Goal: Information Seeking & Learning: Learn about a topic

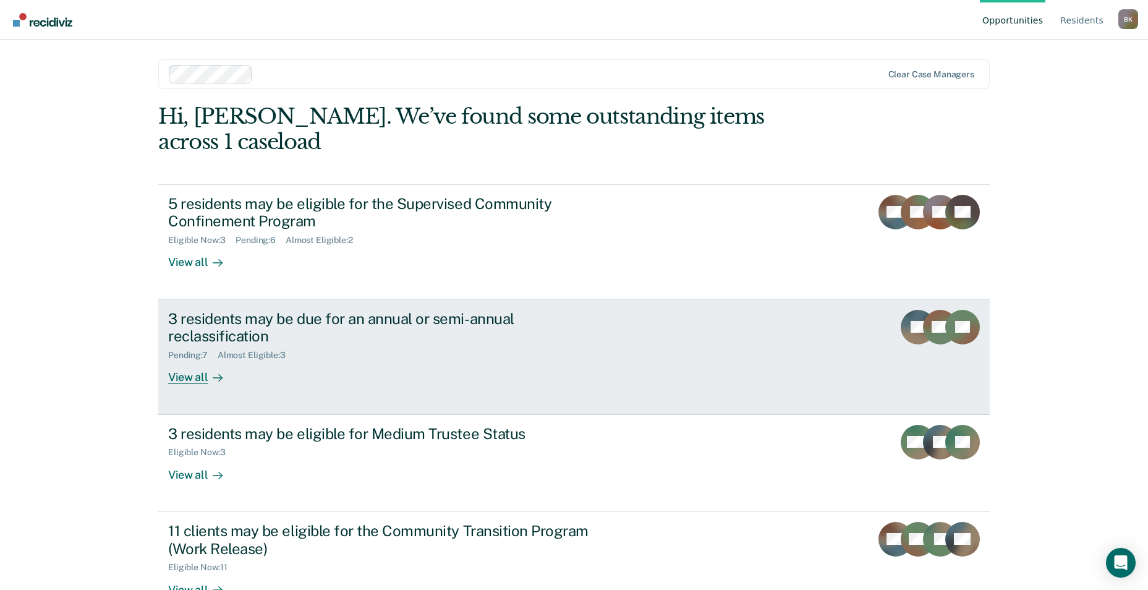
click at [227, 312] on div "3 residents may be due for an annual or semi-annual reclassification" at bounding box center [385, 328] width 434 height 36
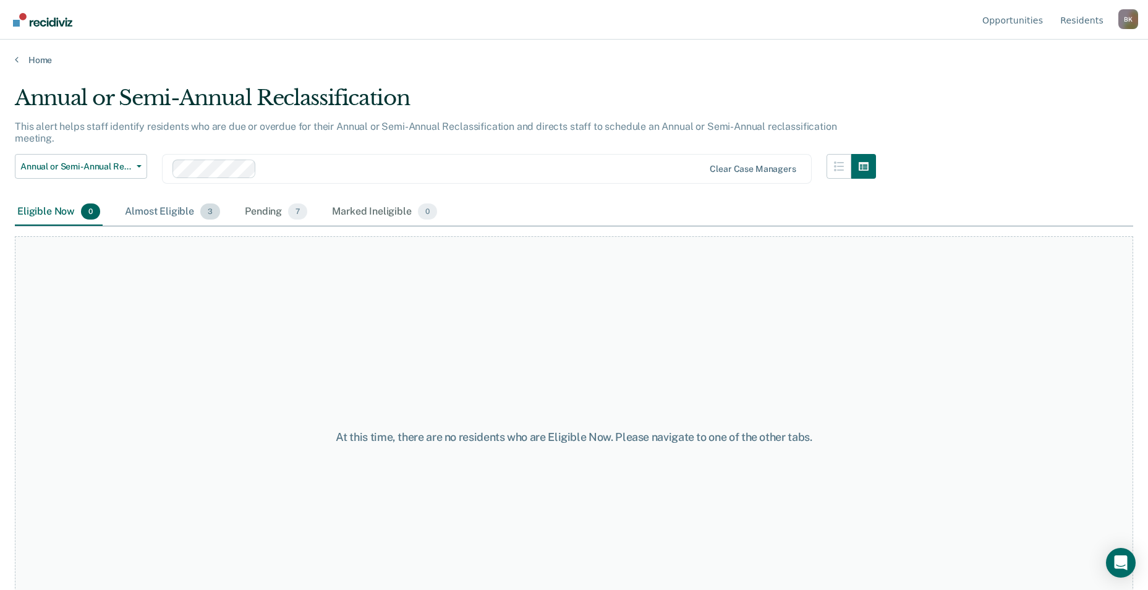
click at [151, 198] on div "Almost Eligible 3" at bounding box center [172, 211] width 100 height 27
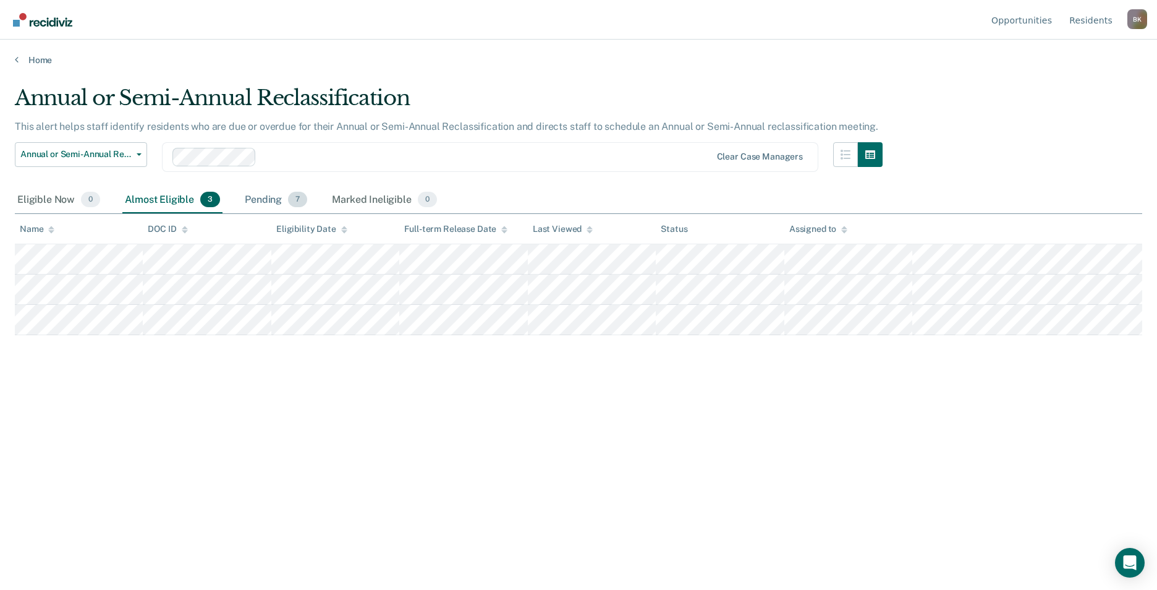
click at [250, 202] on div "Pending 7" at bounding box center [275, 200] width 67 height 27
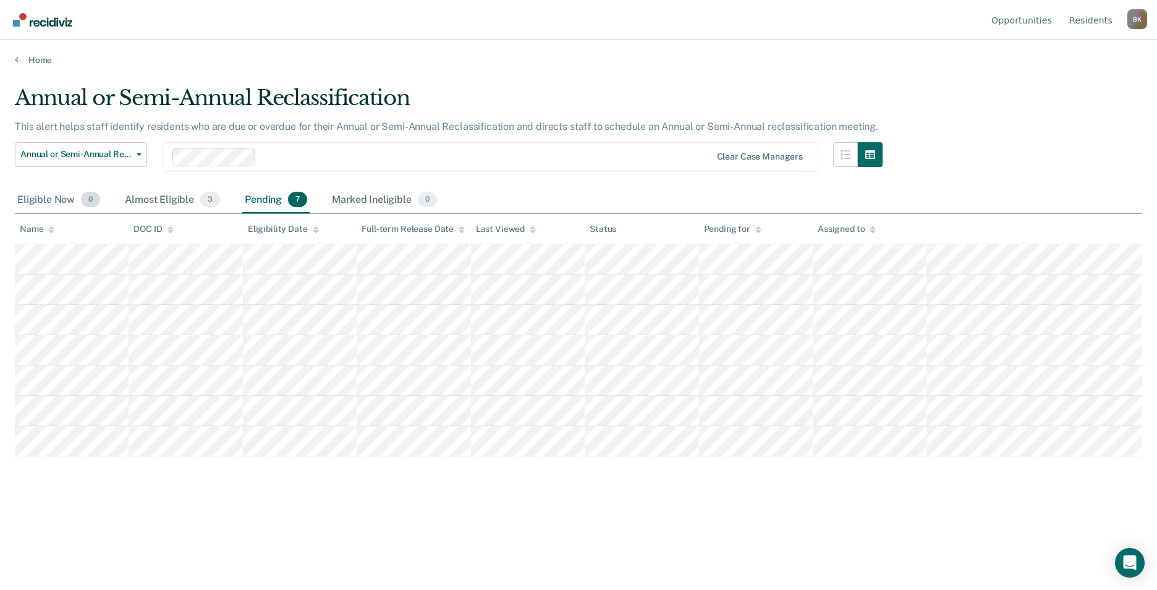
click at [17, 203] on div "Eligible Now 0" at bounding box center [59, 200] width 88 height 27
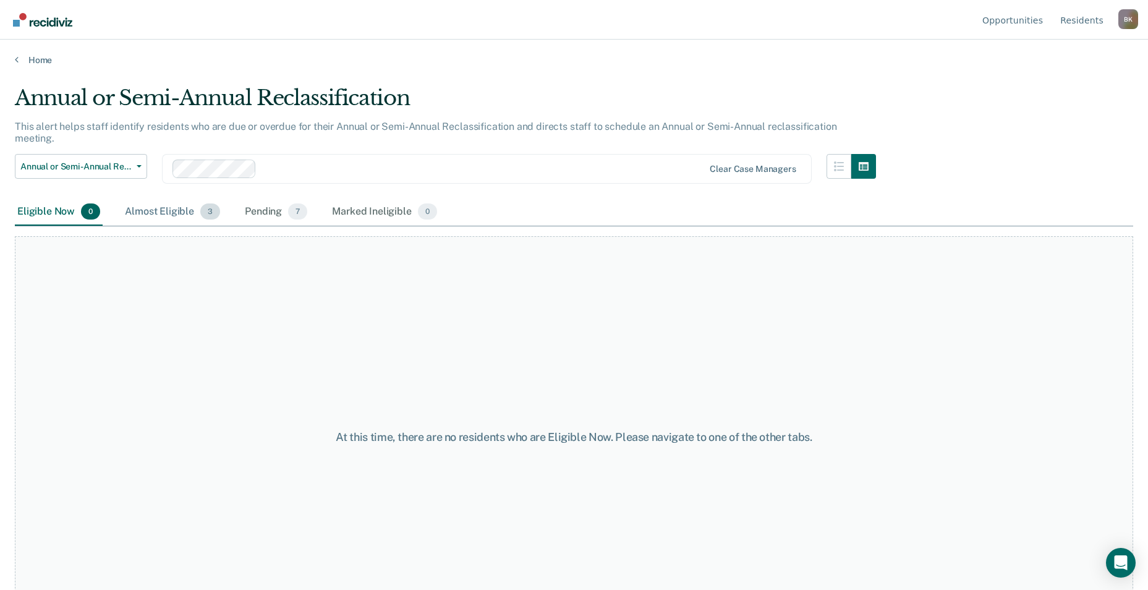
click at [144, 200] on div "Almost Eligible 3" at bounding box center [172, 211] width 100 height 27
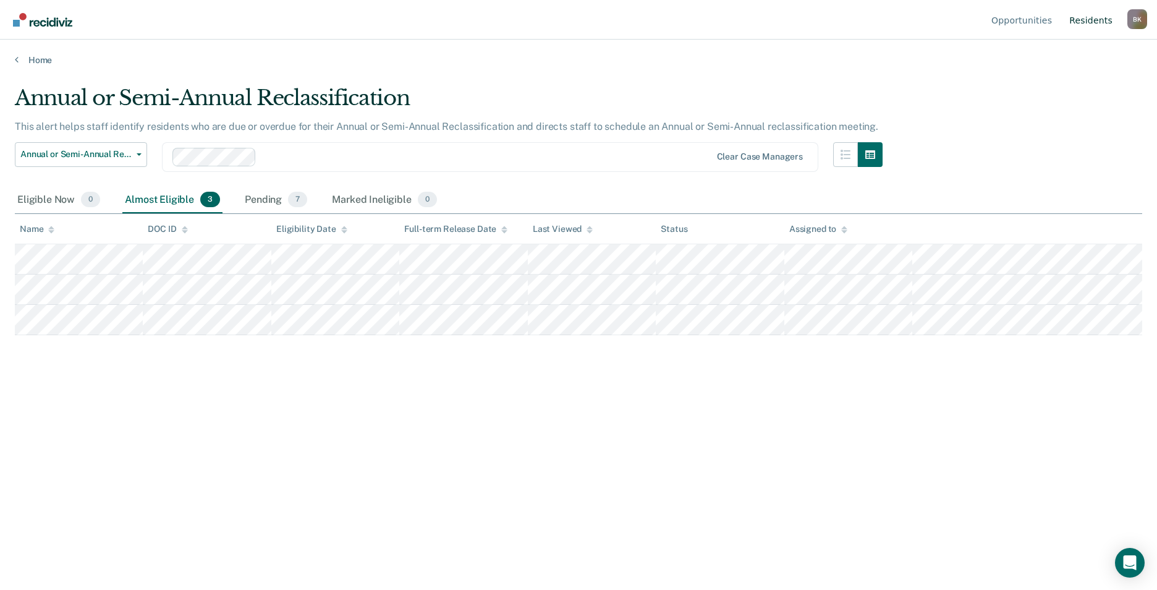
click at [1100, 24] on link "Resident s" at bounding box center [1091, 20] width 48 height 40
